Goal: Task Accomplishment & Management: Manage account settings

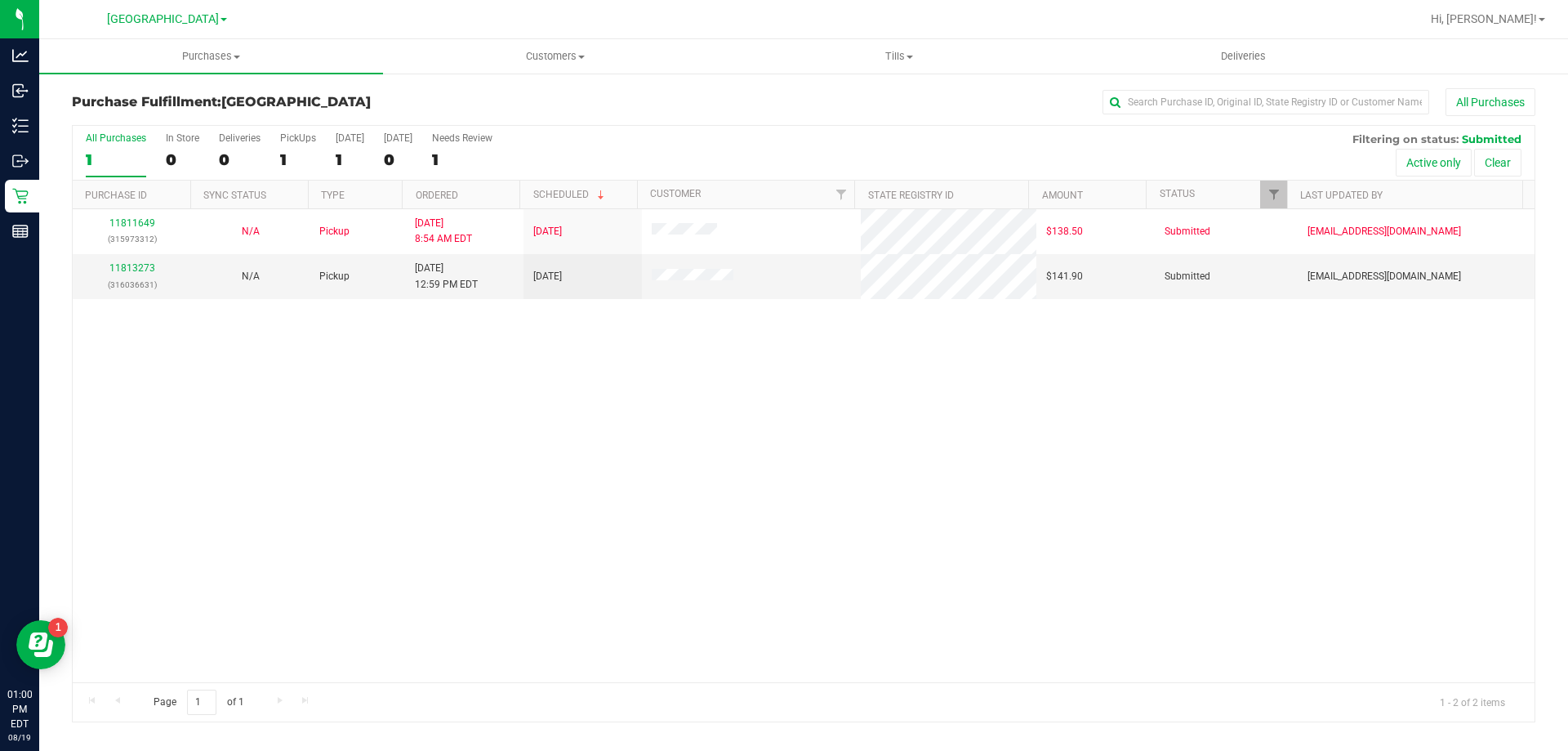
click at [190, 348] on div "11811649 (315973312) N/A Pickup [DATE] 8:54 AM EDT 8/19/2025 $138.50 Submitted …" at bounding box center [804, 445] width 1462 height 472
click at [139, 271] on link "11813273" at bounding box center [132, 268] width 45 height 12
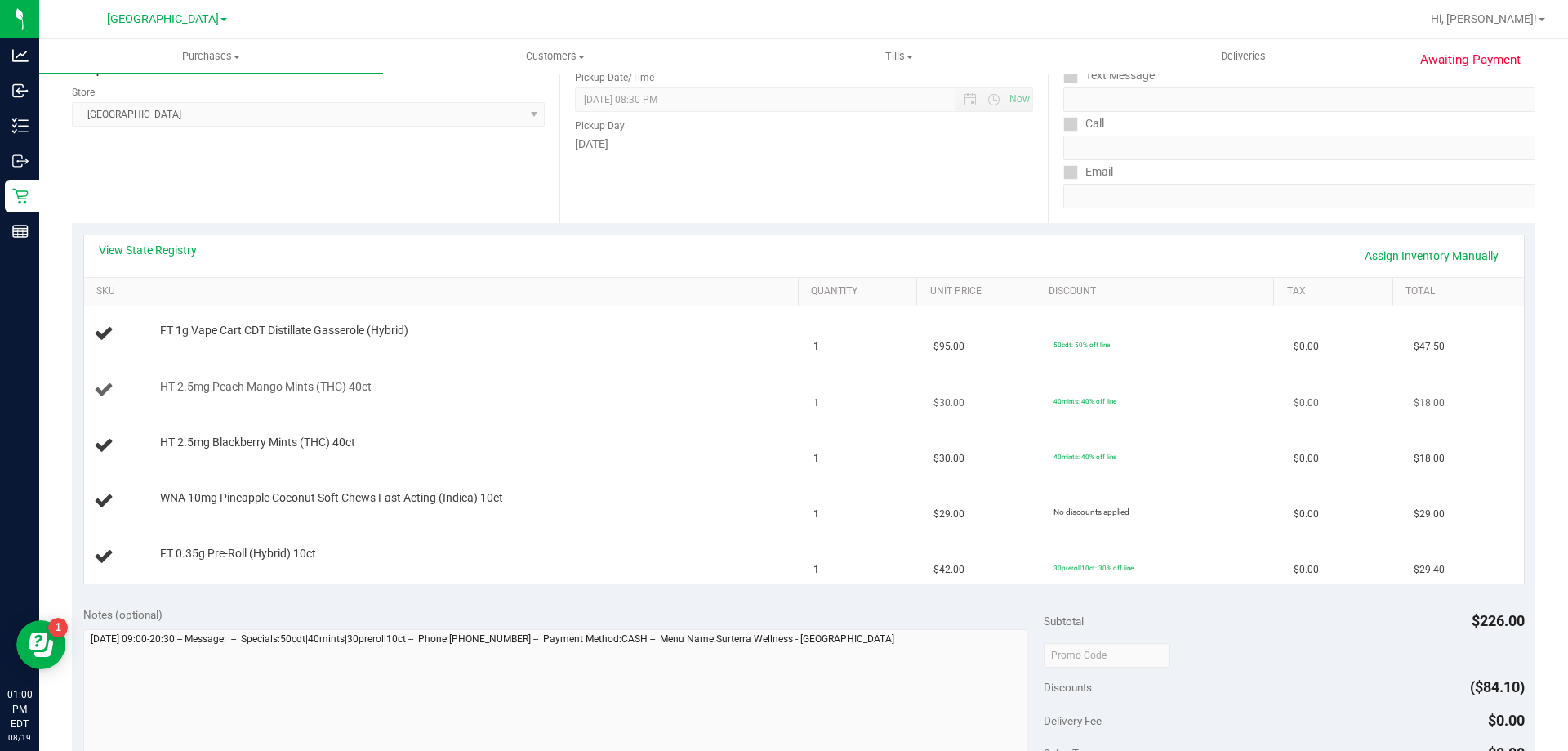
scroll to position [245, 0]
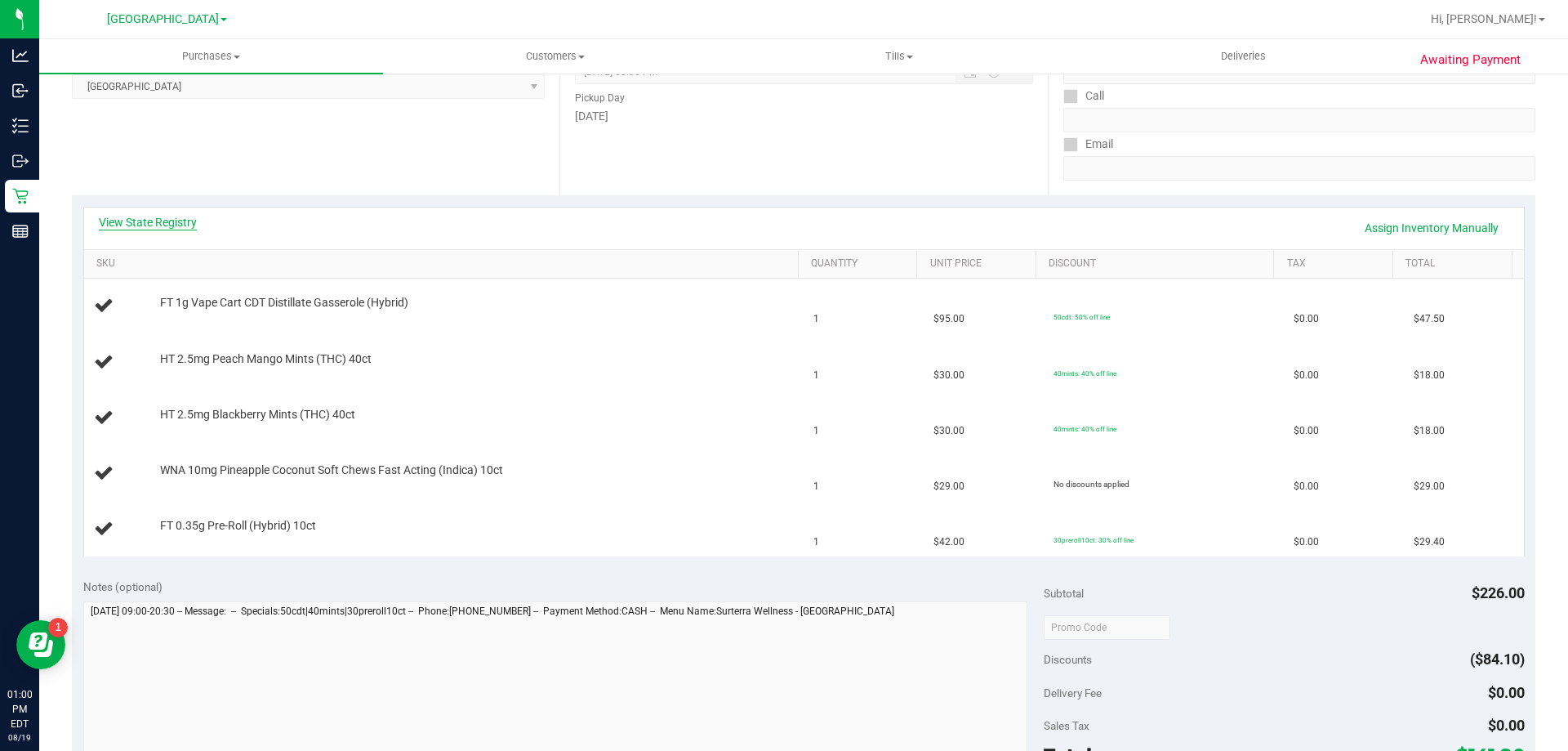
click at [166, 217] on link "View State Registry" at bounding box center [148, 222] width 98 height 16
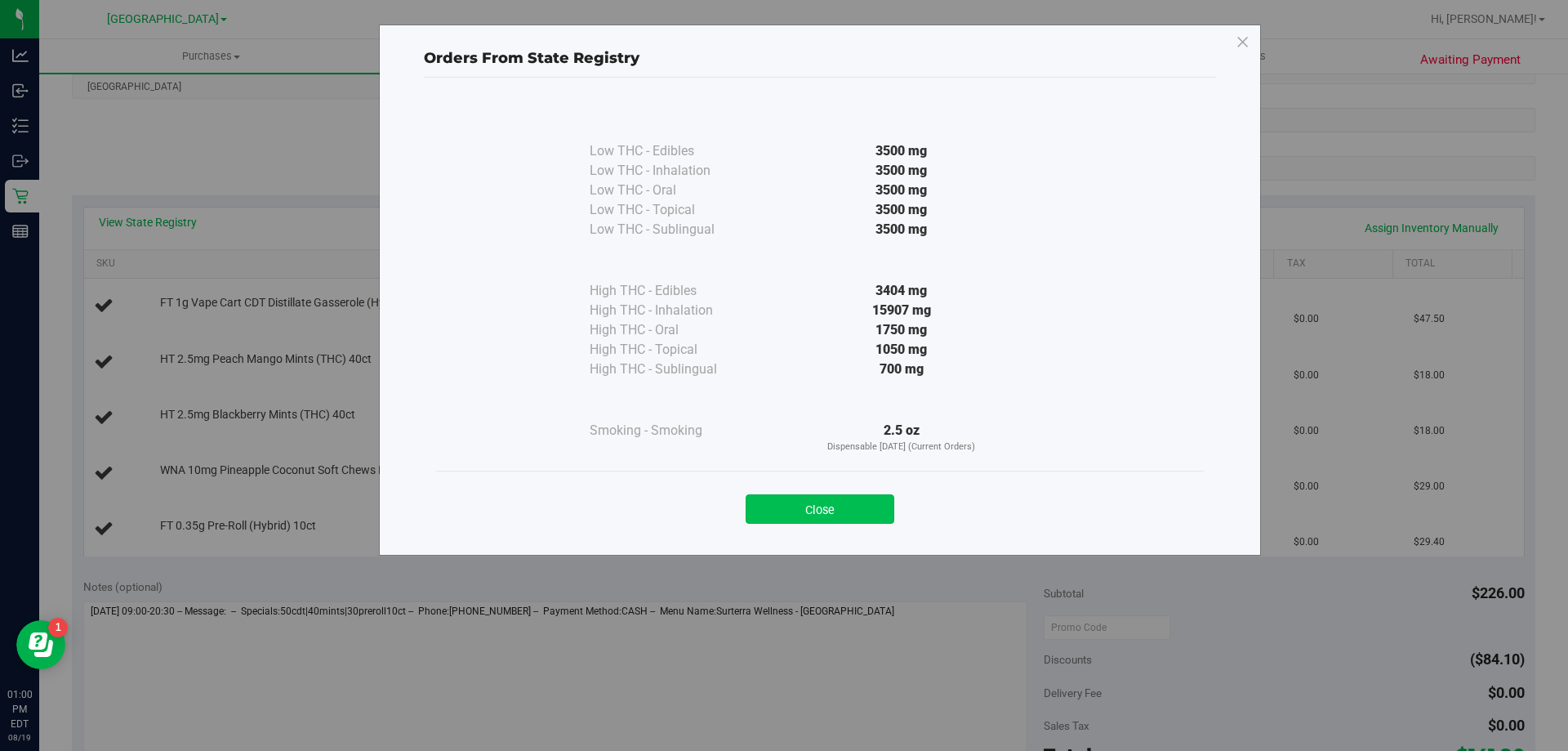
click at [833, 516] on button "Close" at bounding box center [820, 508] width 149 height 29
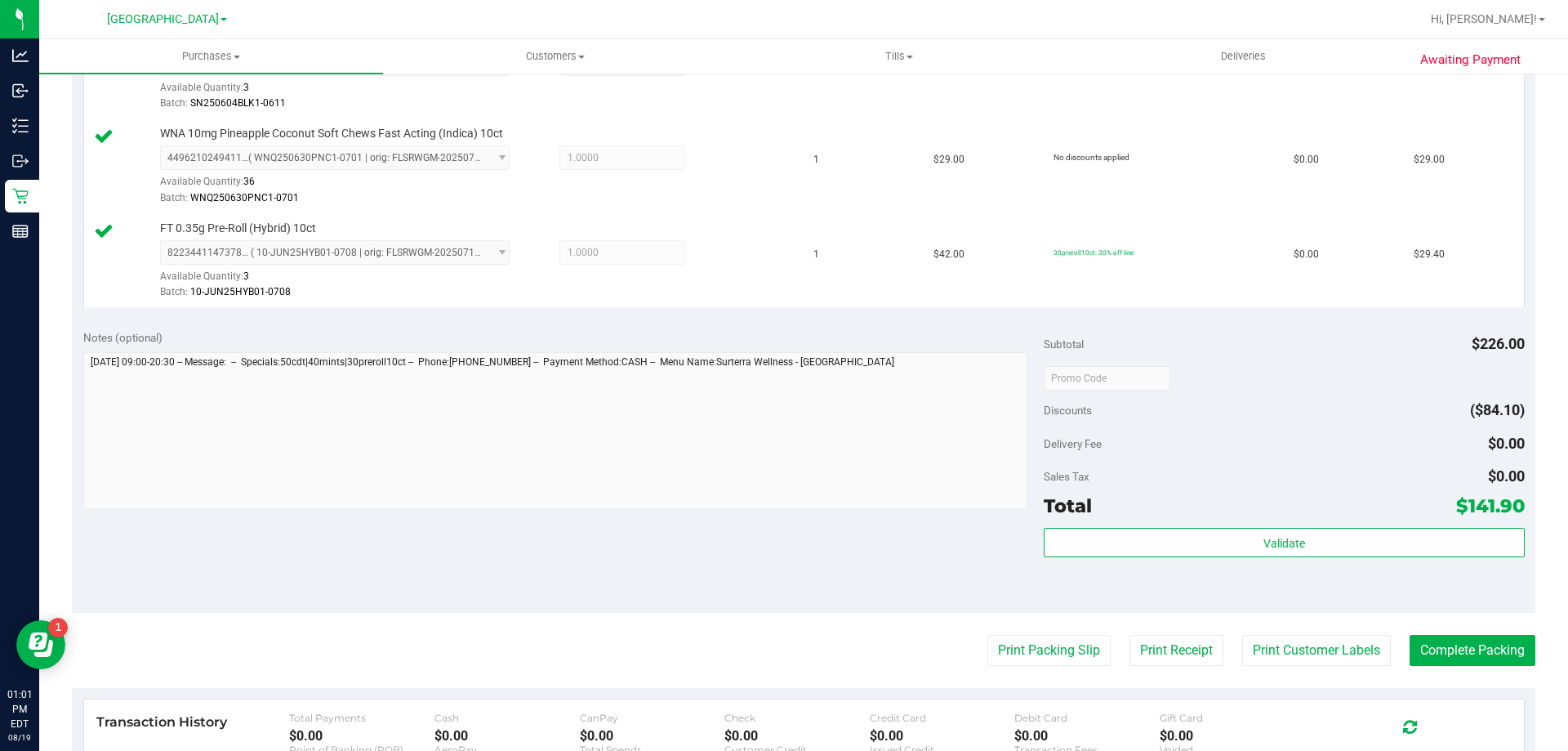
scroll to position [735, 0]
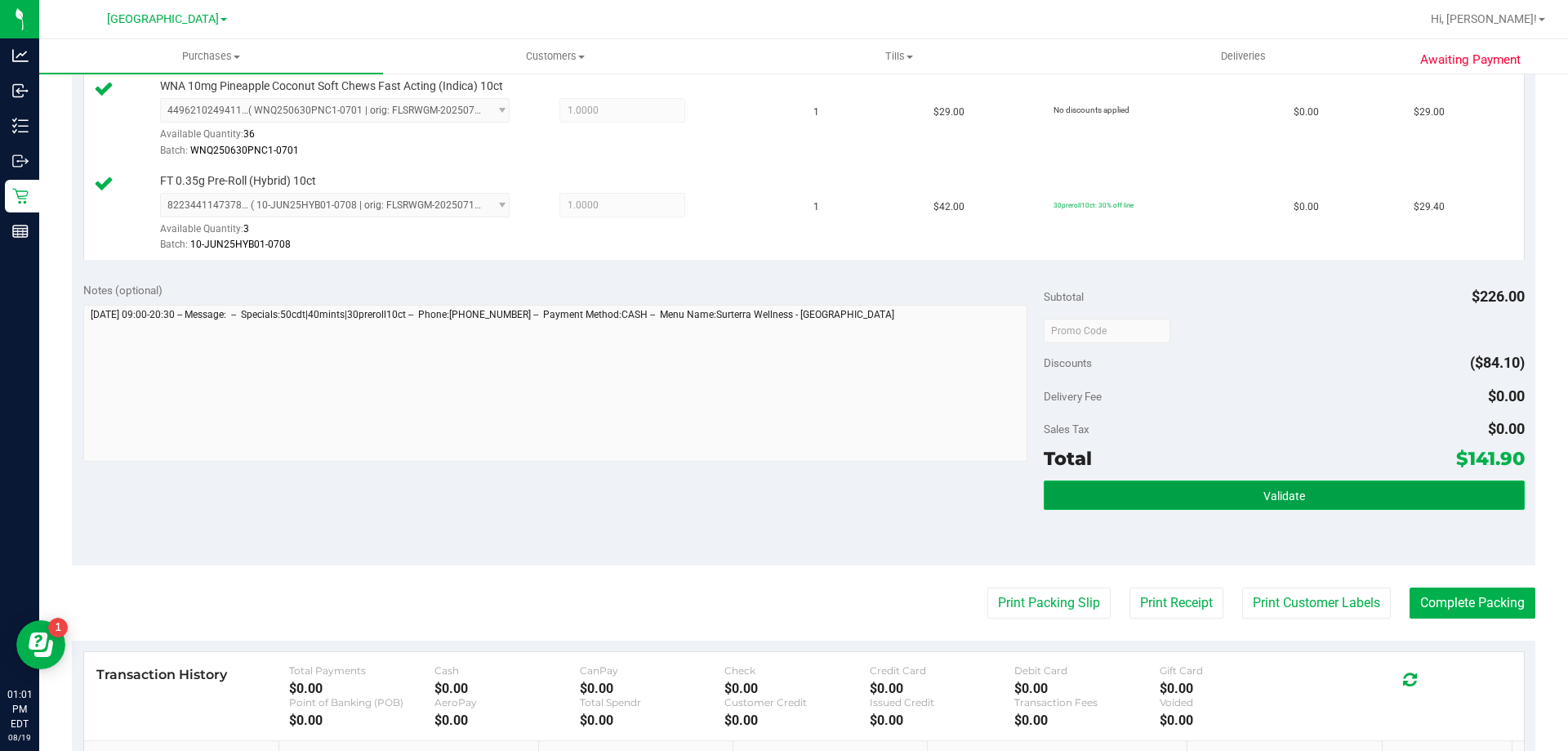
click at [1170, 497] on button "Validate" at bounding box center [1284, 495] width 481 height 29
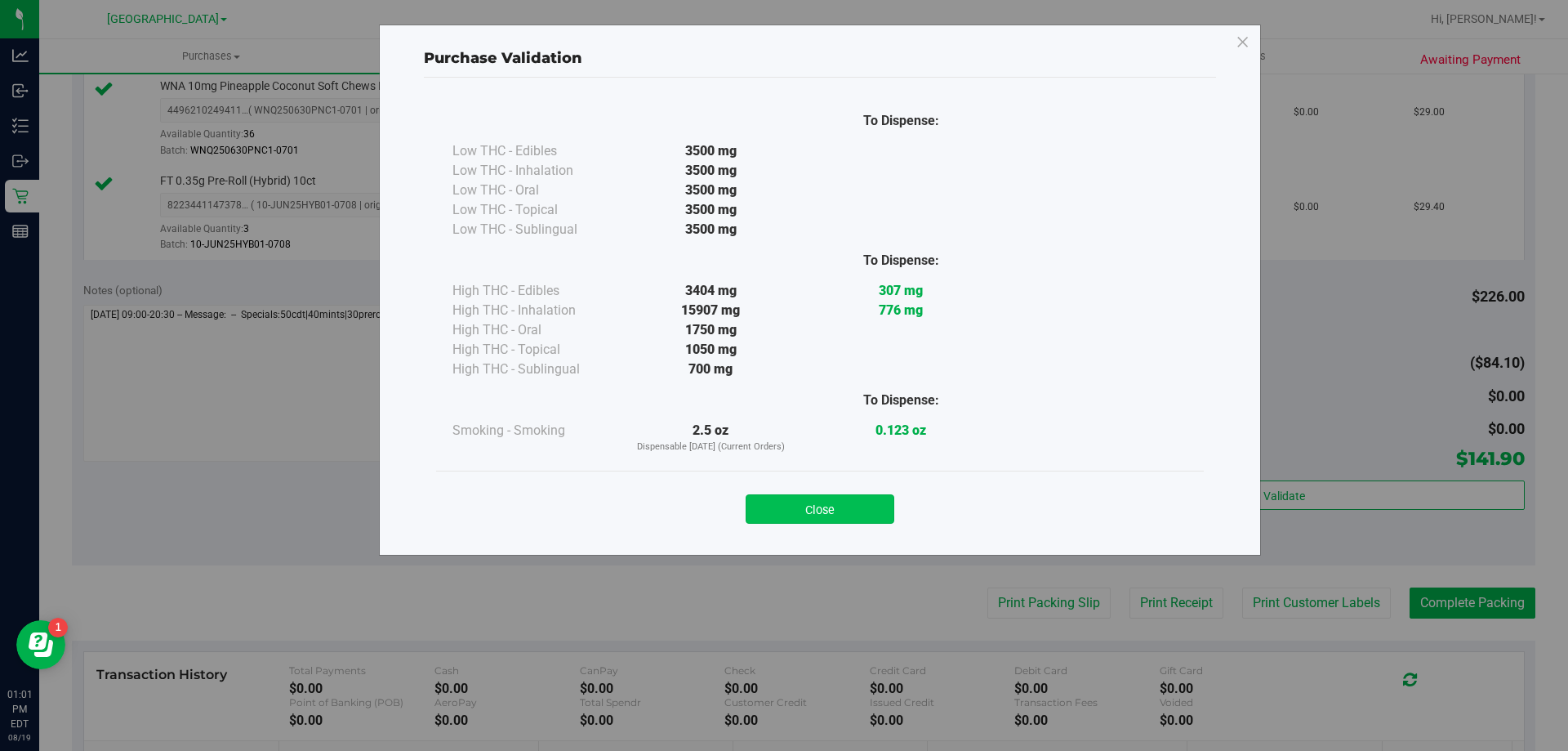
click at [866, 517] on button "Close" at bounding box center [820, 508] width 149 height 29
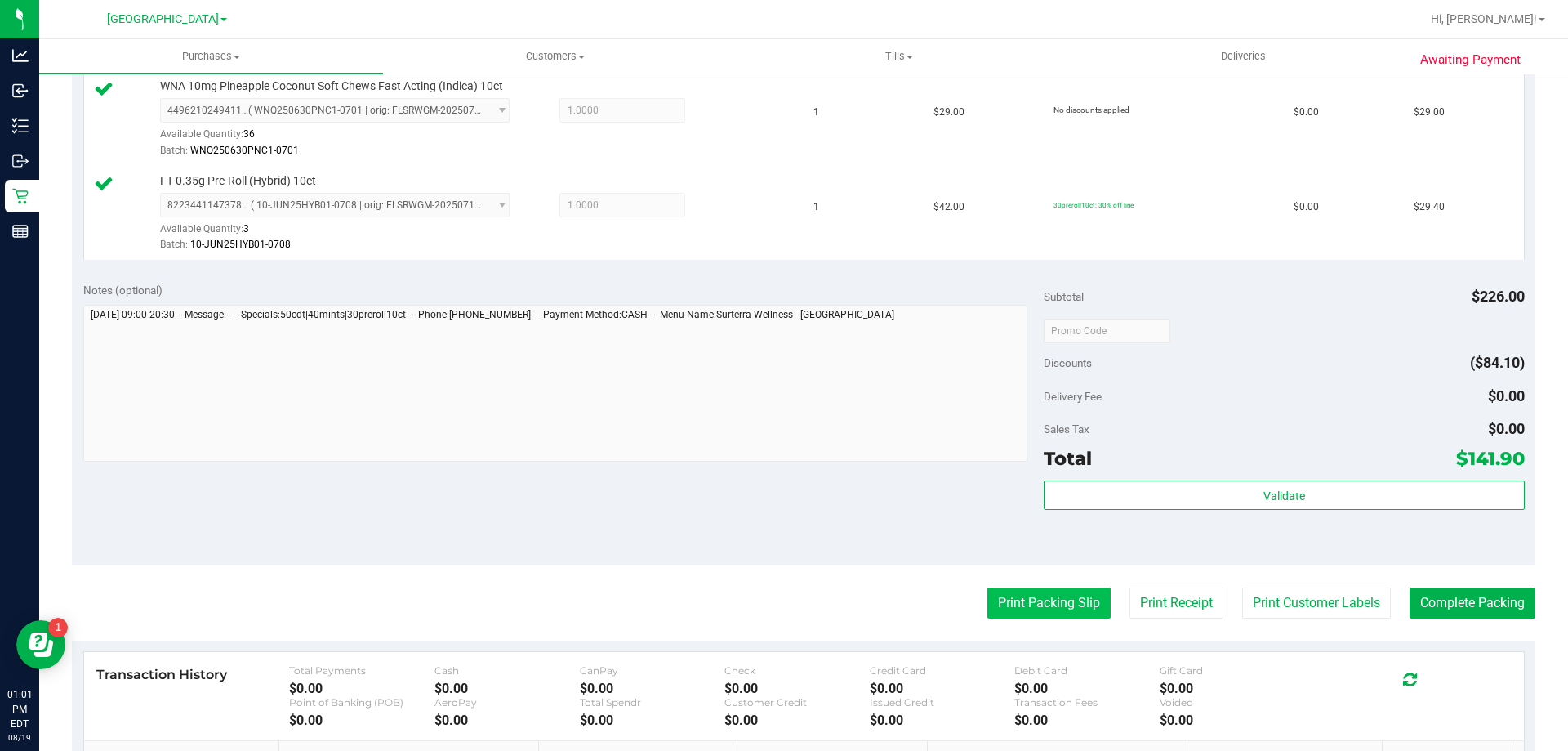
click at [1006, 598] on button "Print Packing Slip" at bounding box center [1049, 602] width 124 height 31
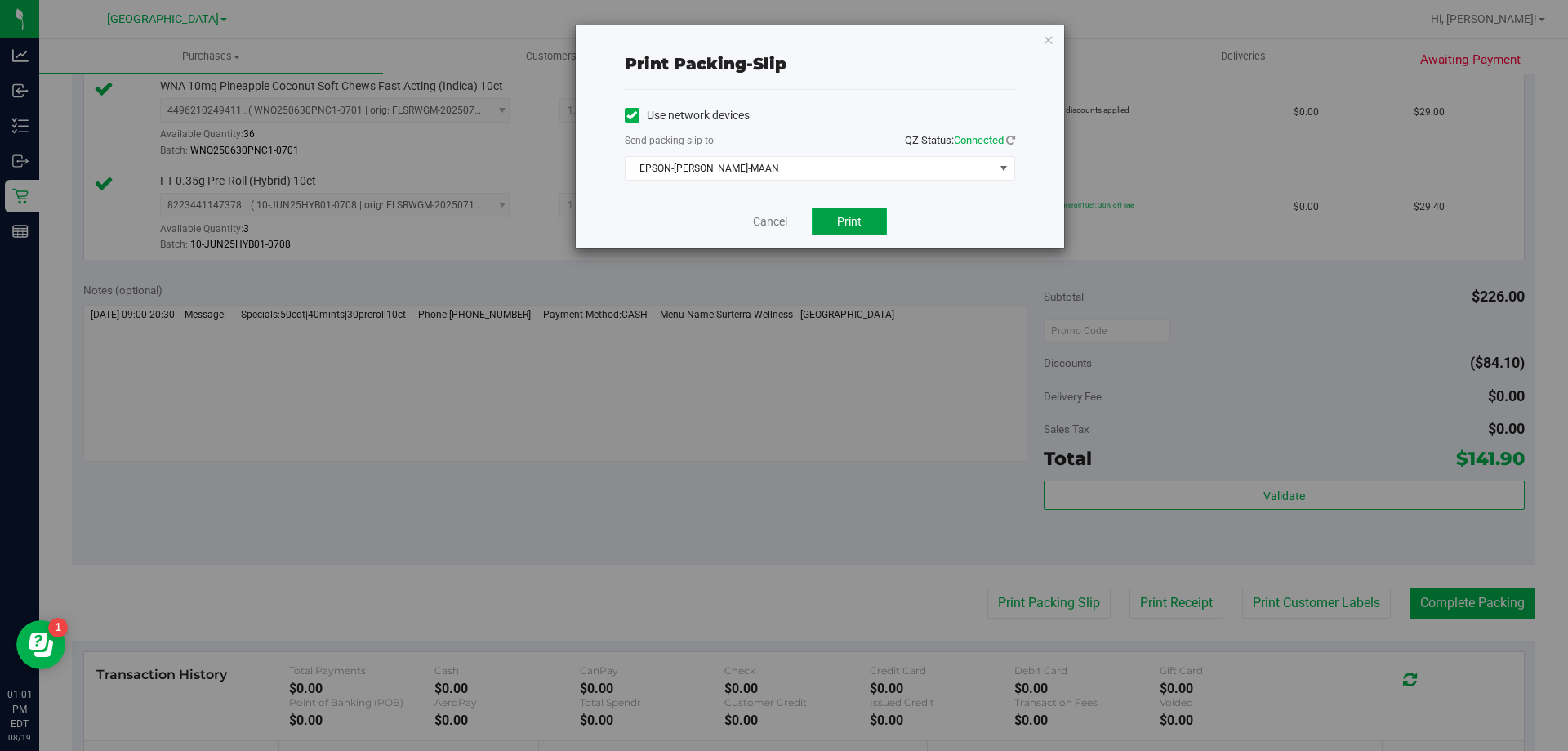
drag, startPoint x: 854, startPoint y: 222, endPoint x: 854, endPoint y: 230, distance: 8.0
click at [854, 222] on span "Print" at bounding box center [850, 221] width 25 height 13
click at [747, 212] on div "Cancel Print" at bounding box center [820, 222] width 391 height 55
click at [772, 219] on link "Cancel" at bounding box center [770, 222] width 35 height 17
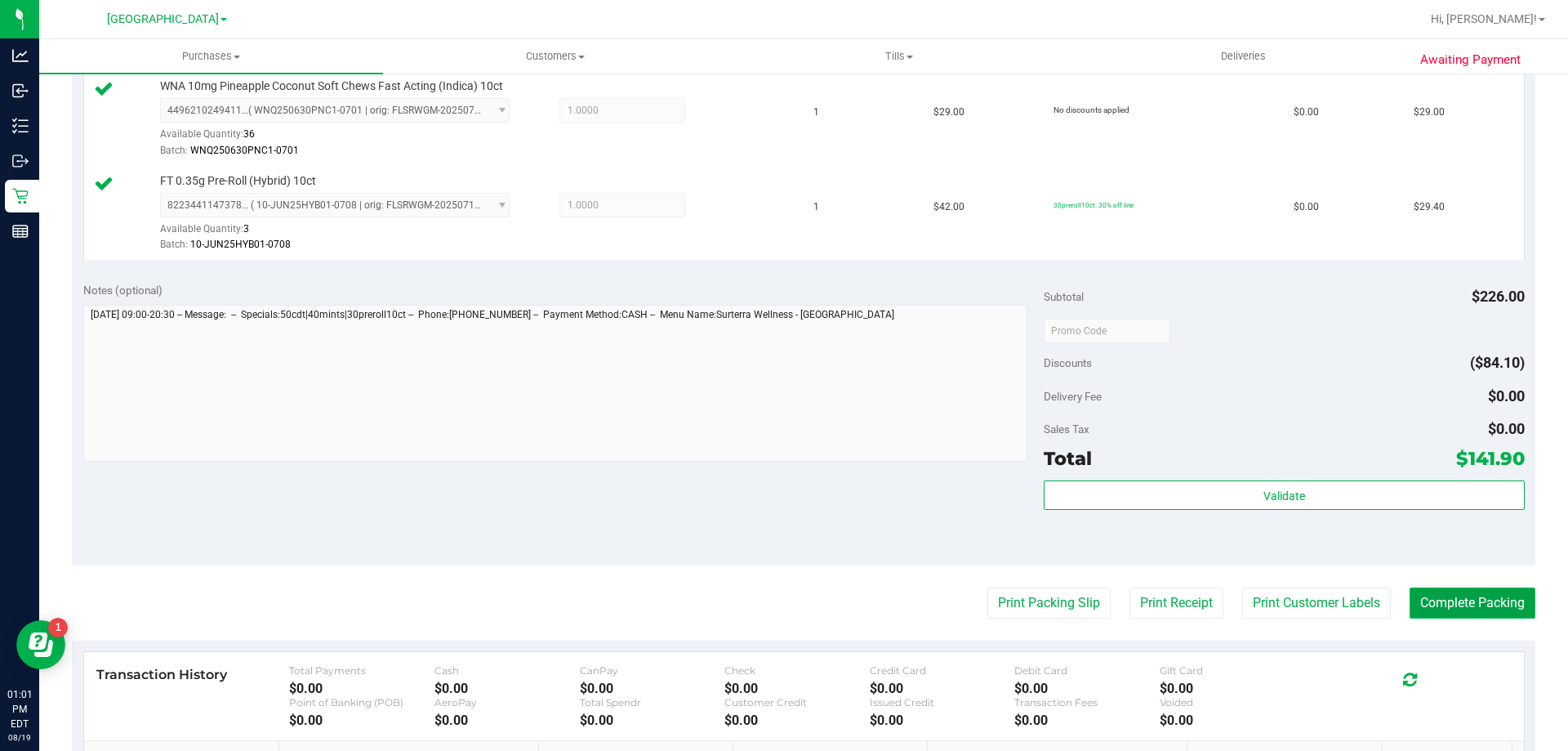
click at [1439, 592] on button "Complete Packing" at bounding box center [1472, 602] width 125 height 31
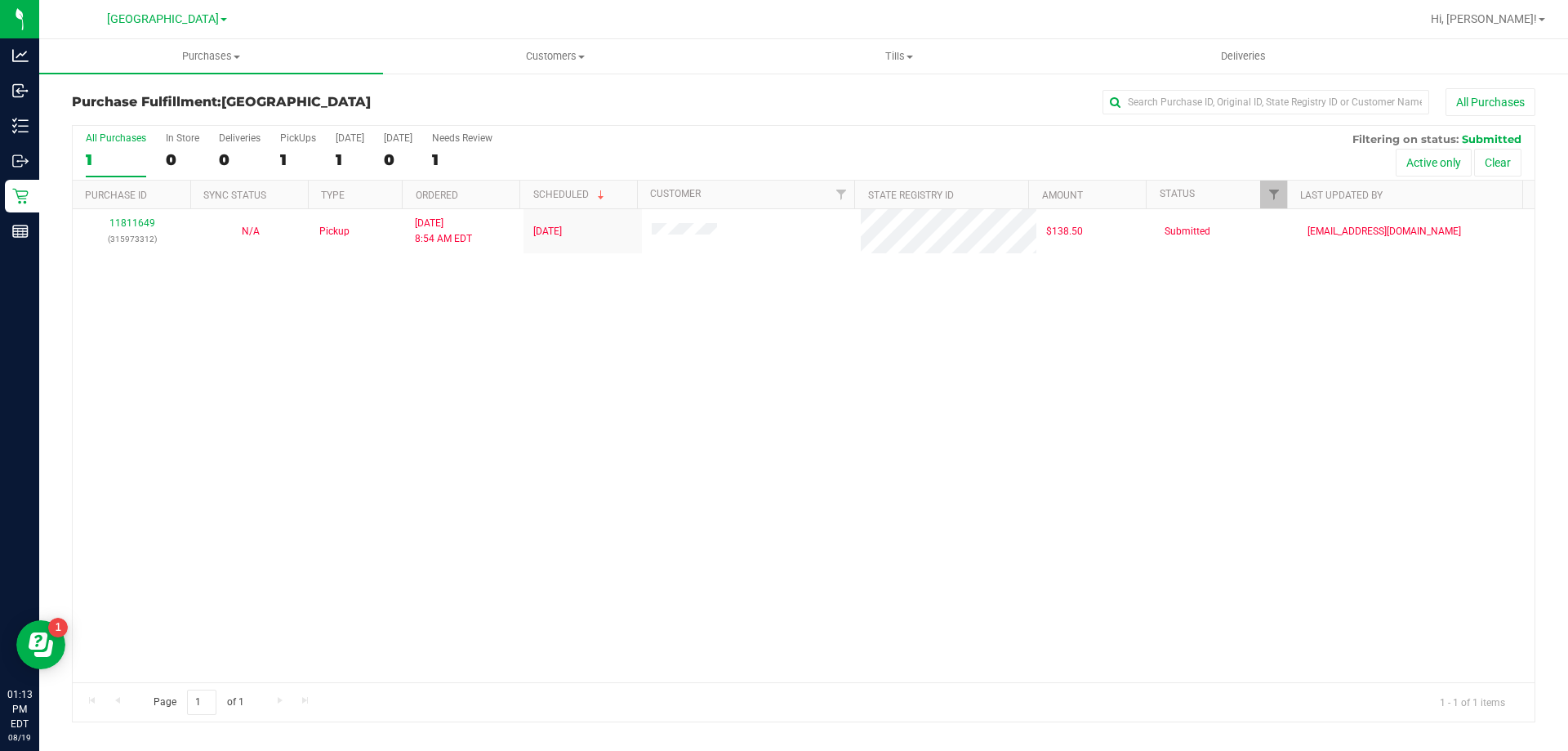
click at [1567, 549] on div "Purchase Fulfillment: [GEOGRAPHIC_DATA] All Purchases All Purchases 1 In Store …" at bounding box center [804, 405] width 1529 height 666
click at [1480, 423] on div "11811649 (315973312) N/A Pickup [DATE] 8:54 AM EDT 8/19/2025 $138.50 Submitted …" at bounding box center [804, 445] width 1462 height 472
click at [543, 747] on div "Purchases Summary of purchases Fulfillment All purchases Customers All customer…" at bounding box center [804, 395] width 1529 height 712
click at [1399, 331] on div "11811649 (315973312) N/A Pickup [DATE] 8:54 AM EDT 8/19/2025 $138.50 Submitted …" at bounding box center [804, 445] width 1462 height 472
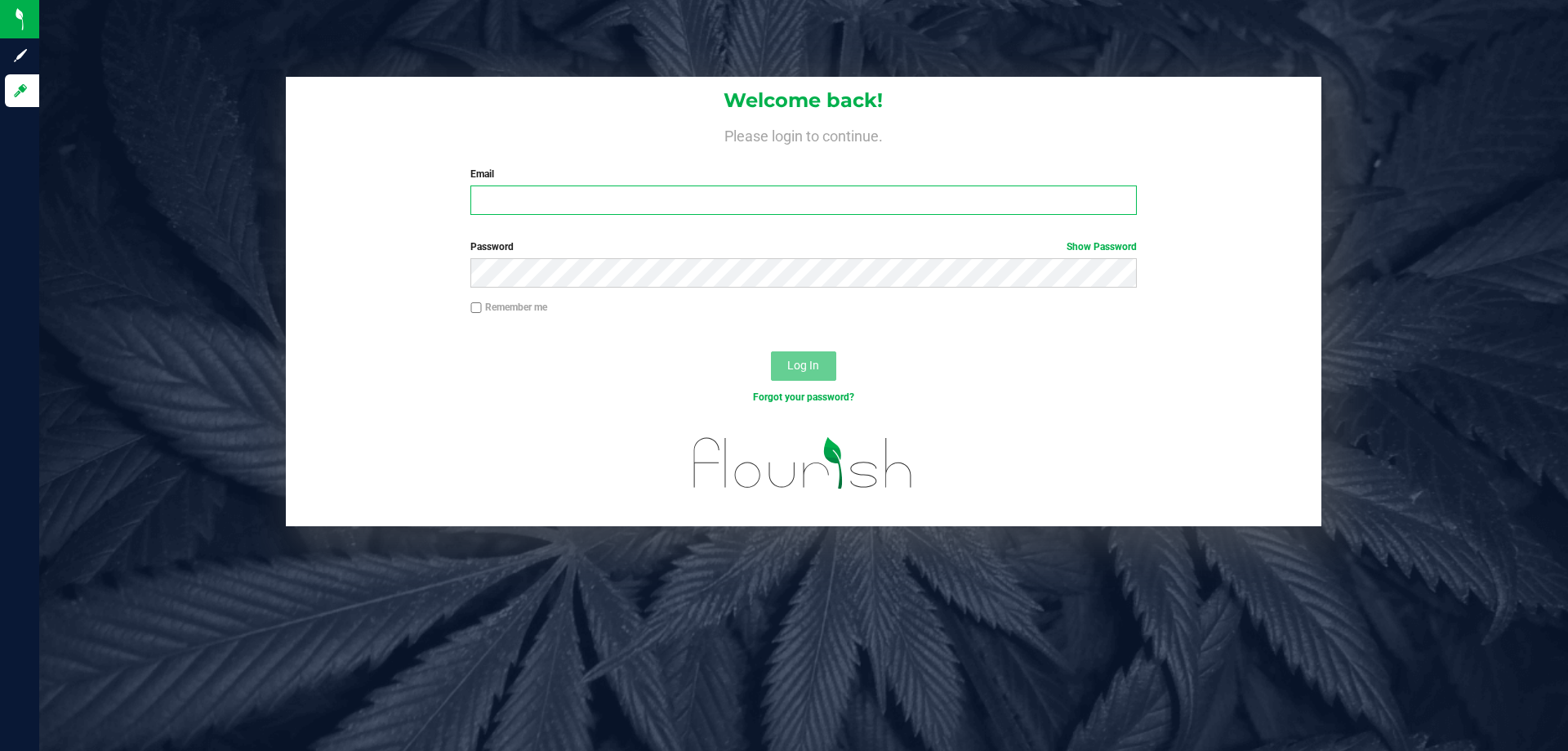
click at [493, 196] on input "Email" at bounding box center [804, 199] width 666 height 29
type input "[EMAIL_ADDRESS][DOMAIN_NAME]"
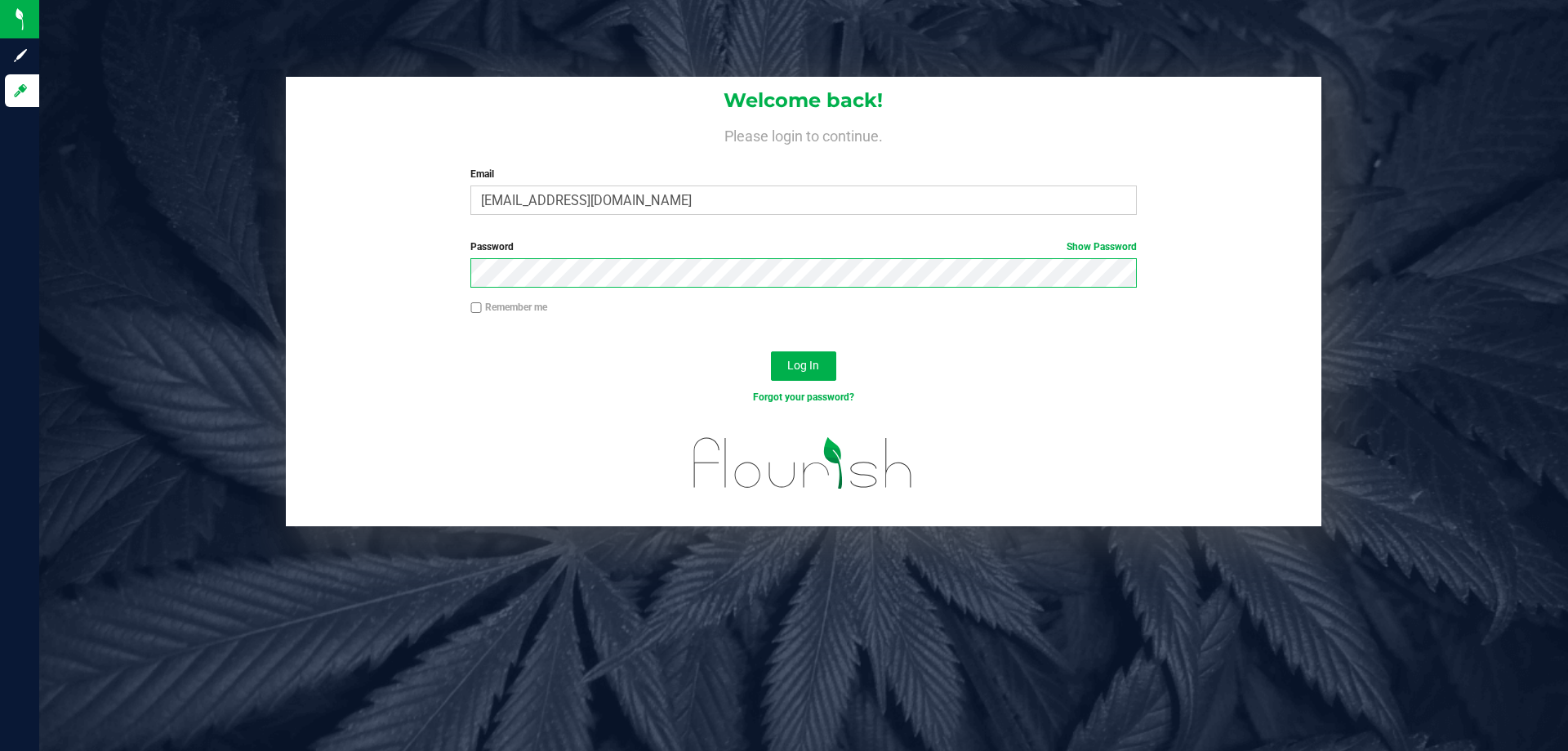
click at [772, 351] on button "Log In" at bounding box center [804, 366] width 65 height 29
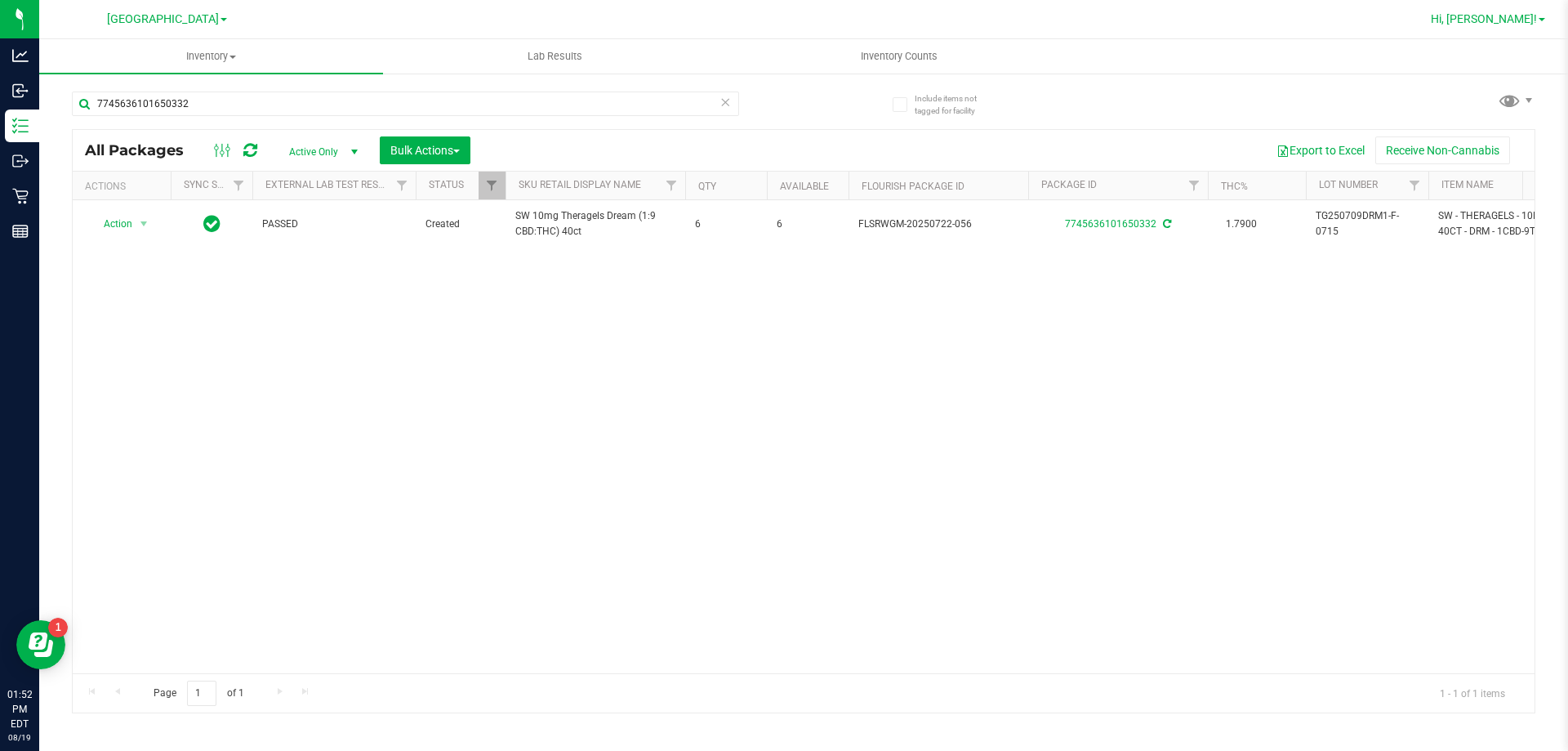
click at [1512, 16] on span "Hi, [PERSON_NAME]!" at bounding box center [1483, 19] width 106 height 13
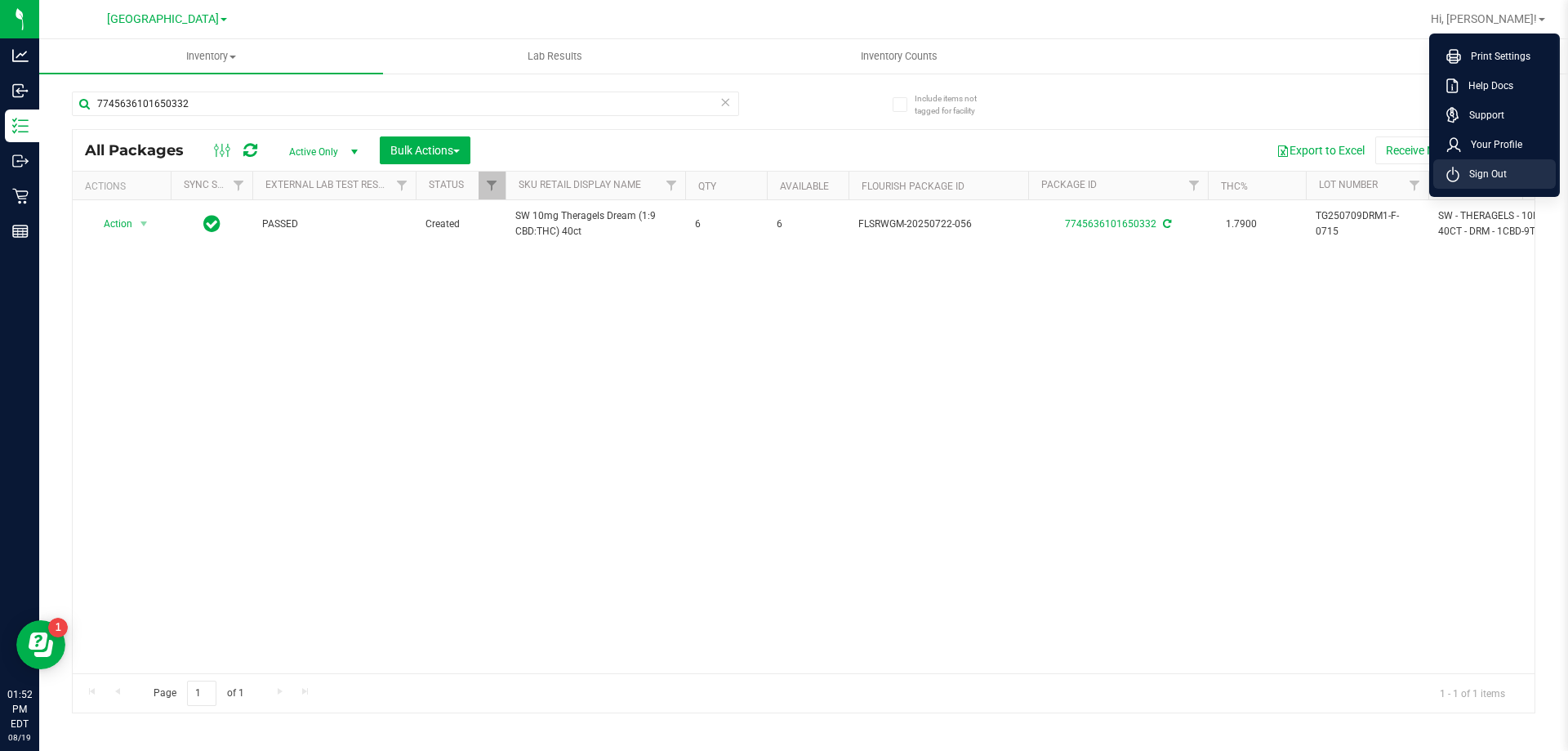
click at [1497, 169] on span "Sign Out" at bounding box center [1483, 174] width 47 height 16
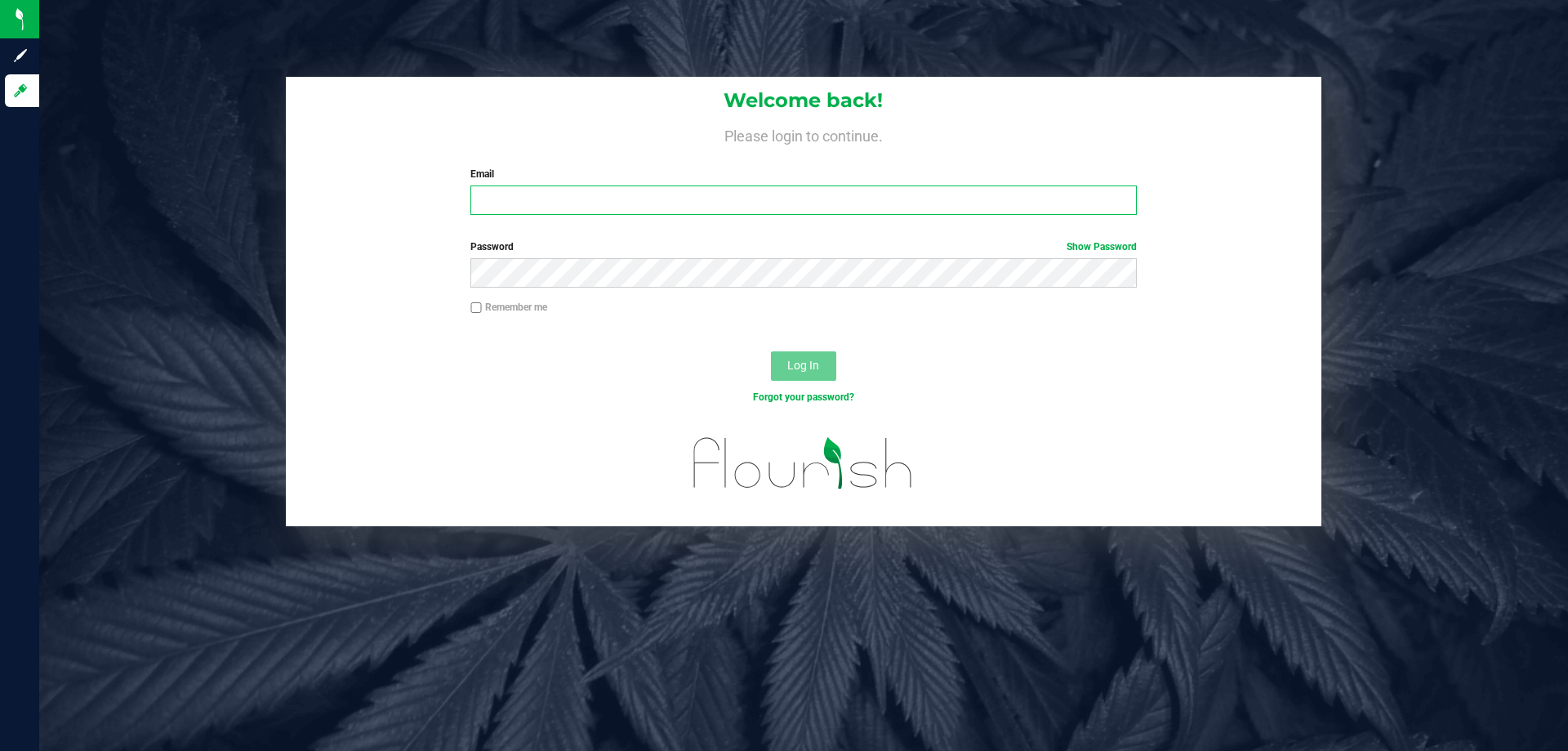
click at [493, 204] on input "Email" at bounding box center [804, 199] width 666 height 29
type input "[EMAIL_ADDRESS][DOMAIN_NAME]"
click at [772, 351] on button "Log In" at bounding box center [804, 366] width 65 height 29
